Goal: Information Seeking & Learning: Learn about a topic

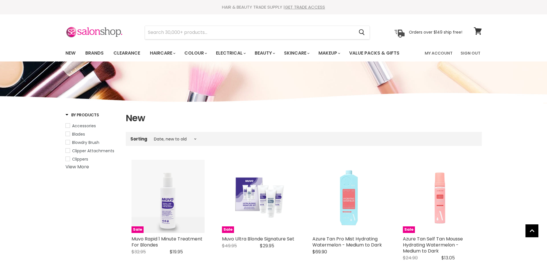
select select "created-descending"
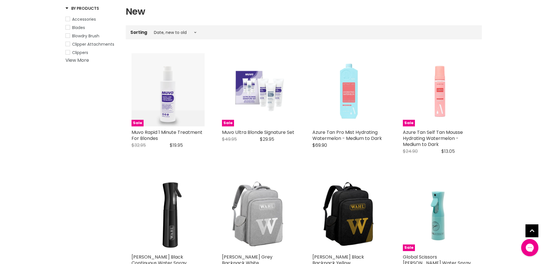
scroll to position [29, 0]
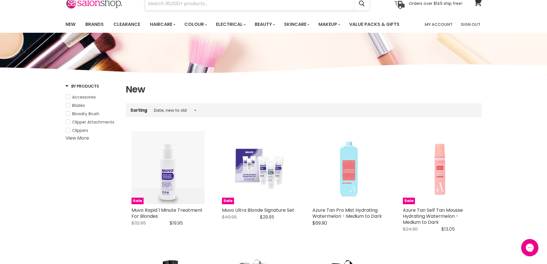
click at [161, 3] on input "Search" at bounding box center [249, 3] width 209 height 13
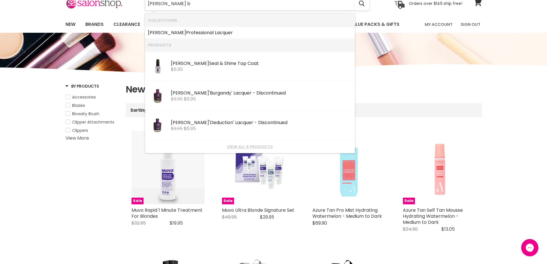
type input "joss bu"
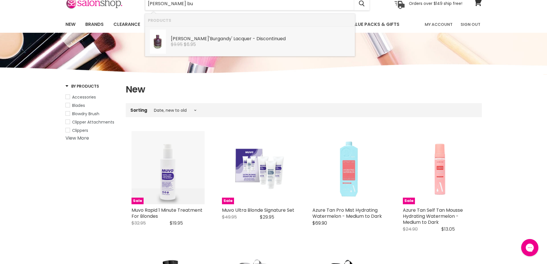
click at [198, 42] on div "$9.95 $6.95" at bounding box center [261, 44] width 181 height 5
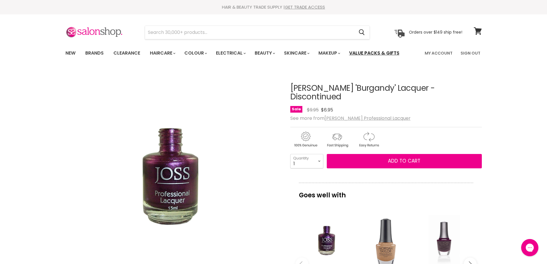
click at [383, 51] on link "Value Packs & Gifts" at bounding box center [374, 53] width 59 height 12
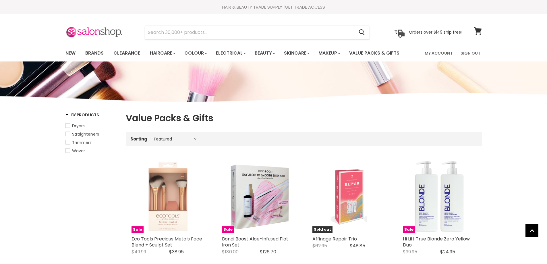
select select "manual"
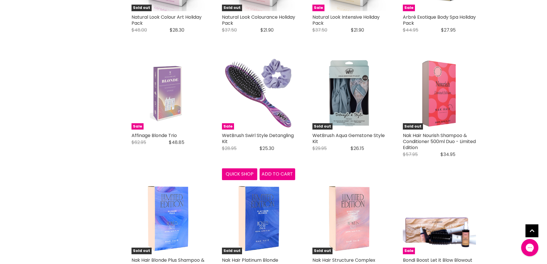
scroll to position [1177, 0]
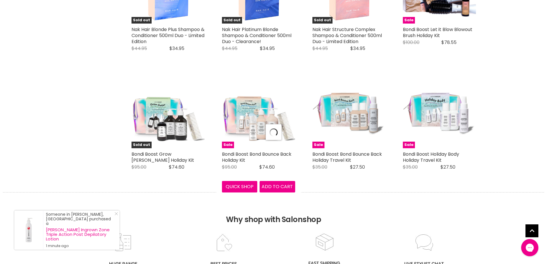
scroll to position [1406, 0]
select select "manual"
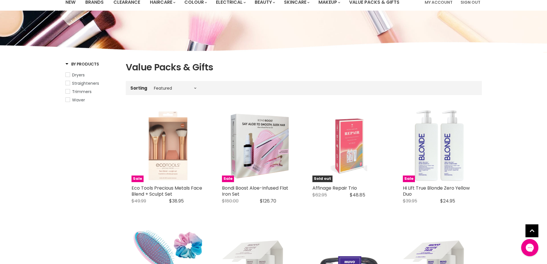
scroll to position [0, 0]
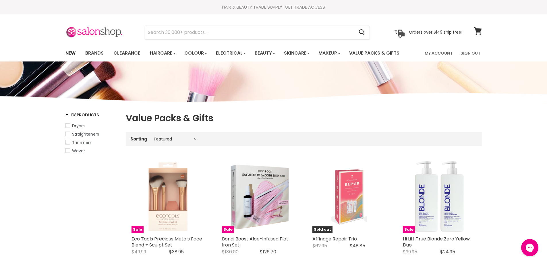
click at [69, 53] on link "New" at bounding box center [70, 53] width 19 height 12
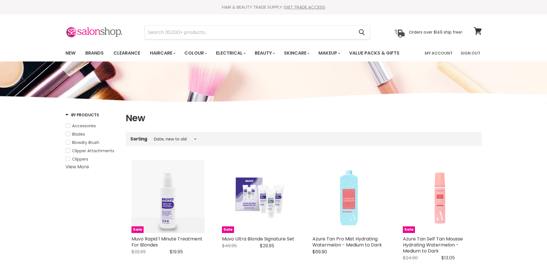
select select "created-descending"
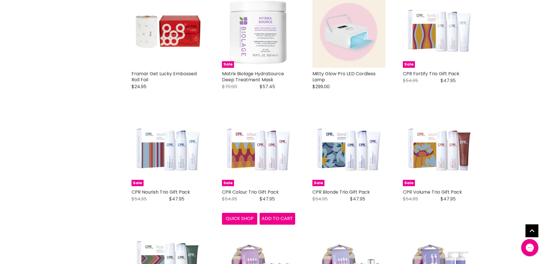
scroll to position [1205, 0]
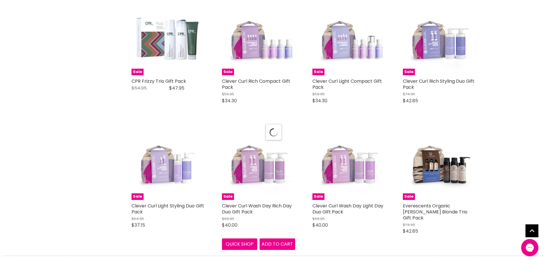
scroll to position [1406, 0]
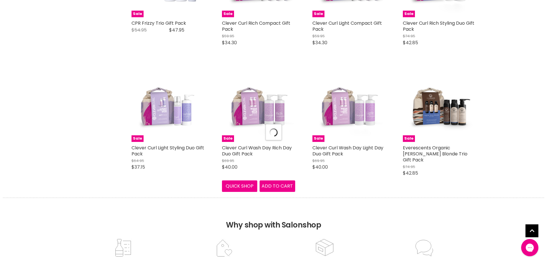
select select "created-descending"
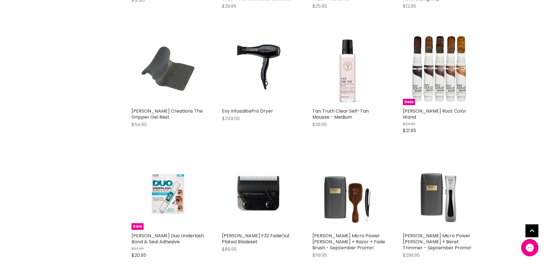
scroll to position [2784, 0]
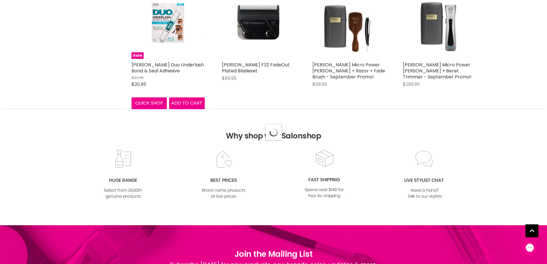
scroll to position [2956, 0]
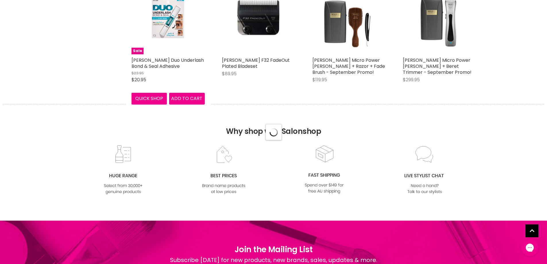
select select "created-descending"
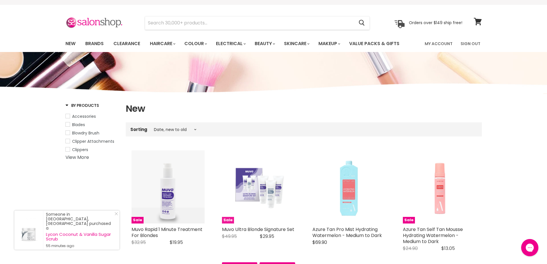
scroll to position [0, 0]
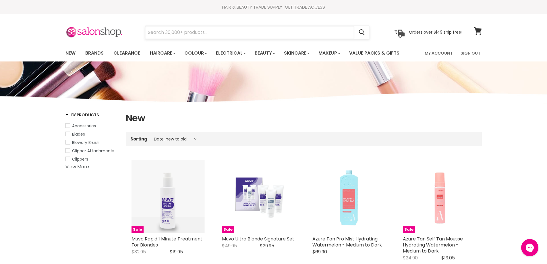
click at [224, 32] on input "Search" at bounding box center [249, 32] width 209 height 13
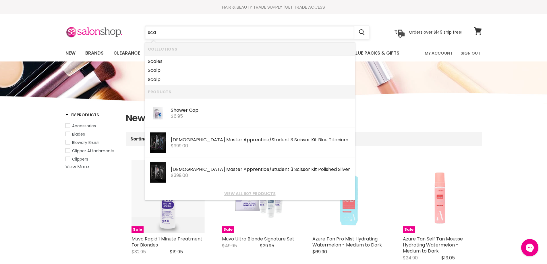
type input "scal"
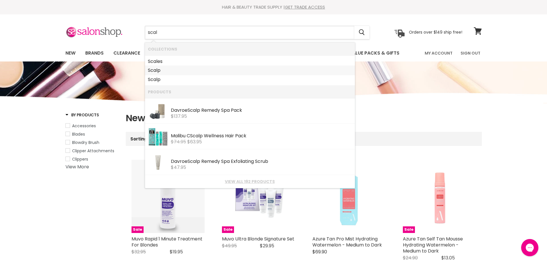
click at [163, 71] on link "Scal p" at bounding box center [250, 70] width 204 height 9
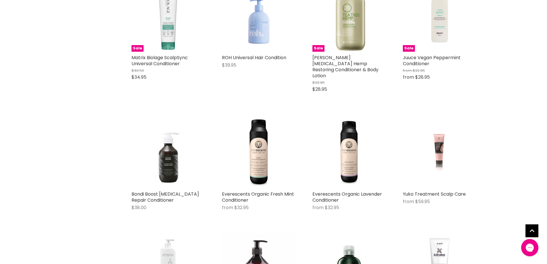
scroll to position [201, 0]
